Goal: Task Accomplishment & Management: Manage account settings

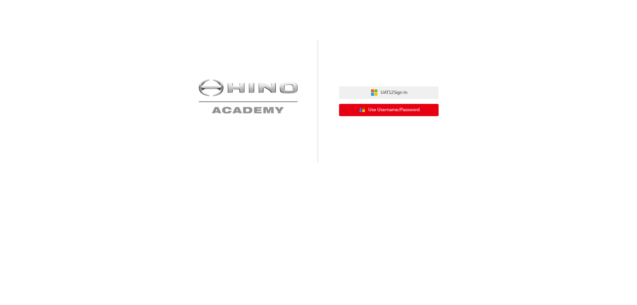
click at [384, 109] on span "Use Username/Password" at bounding box center [393, 110] width 51 height 8
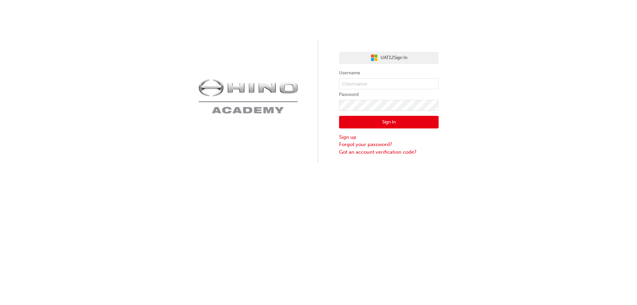
click at [387, 91] on label "Password" at bounding box center [389, 95] width 100 height 8
click at [387, 88] on input "text" at bounding box center [389, 83] width 100 height 11
type input "k"
type input "i"
type input "kandika"
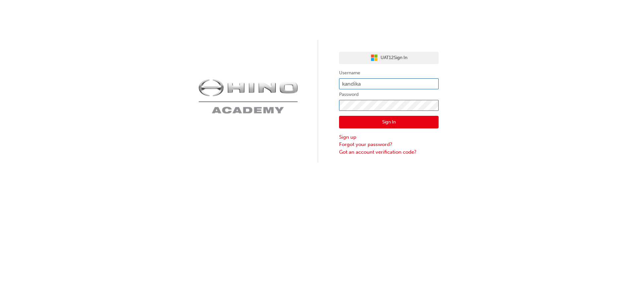
click button "Sign In" at bounding box center [389, 122] width 100 height 13
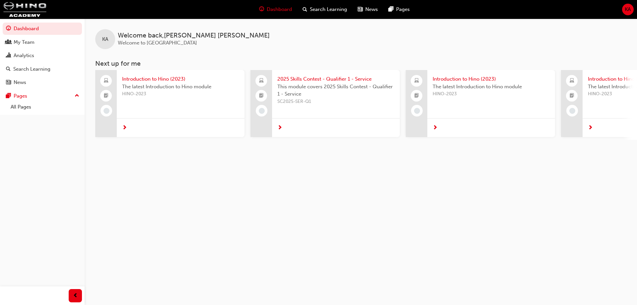
click at [629, 4] on div "KA" at bounding box center [628, 10] width 12 height 12
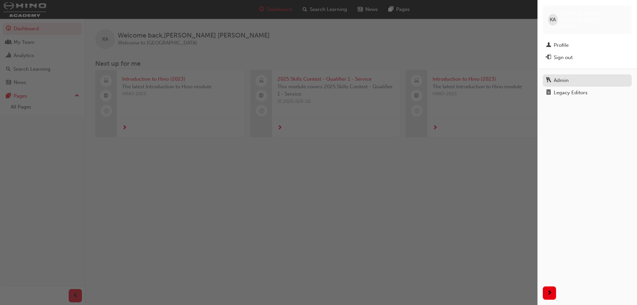
click at [593, 74] on link "Admin" at bounding box center [587, 80] width 89 height 12
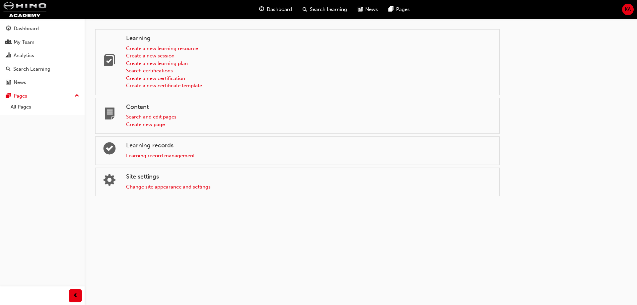
click at [564, 106] on div at bounding box center [568, 114] width 116 height 170
drag, startPoint x: 514, startPoint y: 149, endPoint x: 503, endPoint y: 149, distance: 11.3
click at [514, 149] on div at bounding box center [568, 114] width 116 height 170
drag, startPoint x: 521, startPoint y: 227, endPoint x: 546, endPoint y: 171, distance: 61.8
click at [522, 220] on div "Learning Create a new learning resource Create a new session Create a new learn…" at bounding box center [318, 152] width 637 height 305
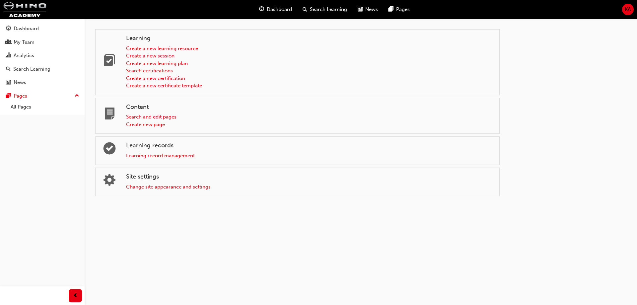
click at [624, 7] on div "KA" at bounding box center [628, 10] width 12 height 12
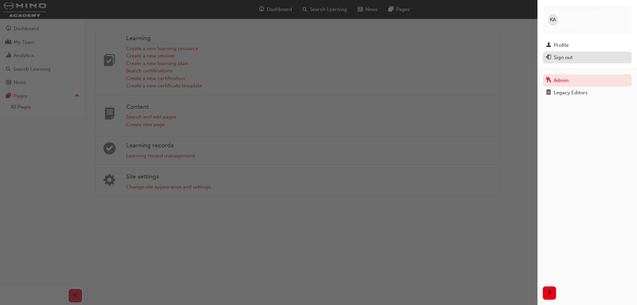
click at [573, 53] on div "Sign out" at bounding box center [587, 57] width 82 height 8
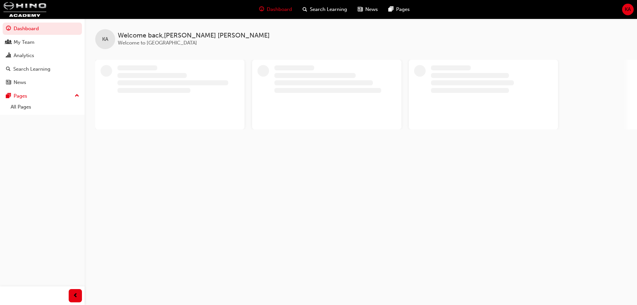
click at [627, 11] on span "KA" at bounding box center [628, 10] width 6 height 8
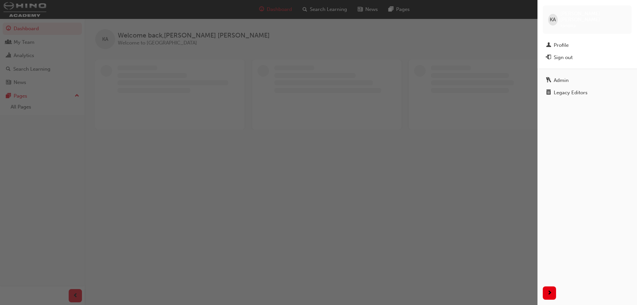
click at [438, 68] on div "button" at bounding box center [269, 152] width 538 height 305
